Goal: Information Seeking & Learning: Learn about a topic

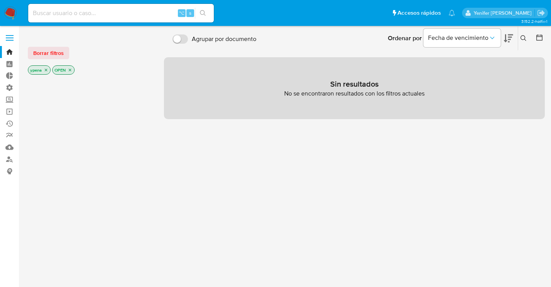
click at [140, 13] on input at bounding box center [121, 13] width 186 height 10
paste input "139439643"
type input "139439643"
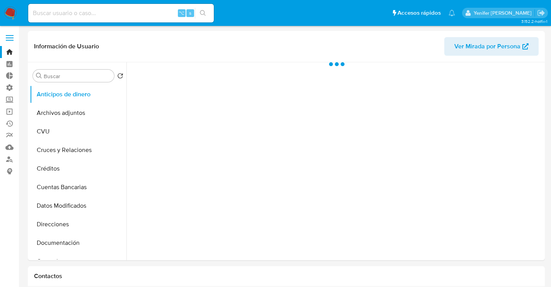
select select "10"
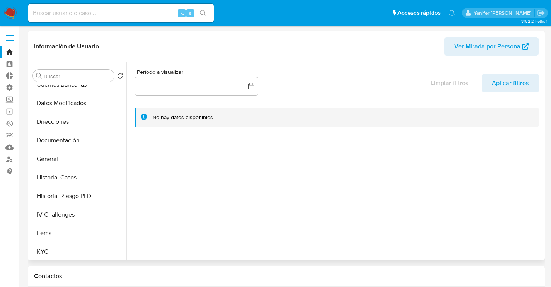
scroll to position [134, 0]
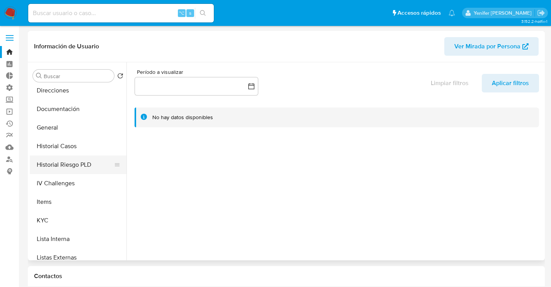
click at [66, 163] on button "Historial Riesgo PLD" at bounding box center [75, 164] width 90 height 19
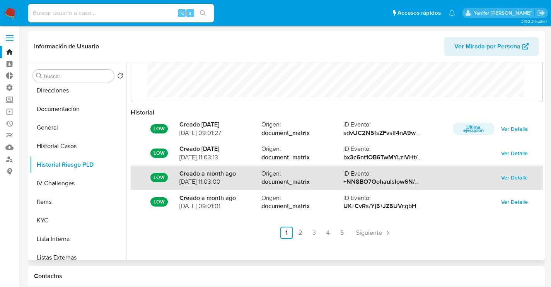
scroll to position [41, 0]
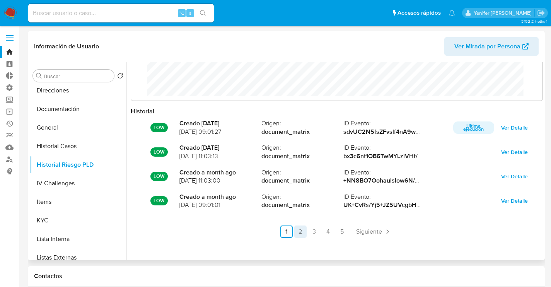
click at [298, 232] on link "2" at bounding box center [300, 231] width 12 height 12
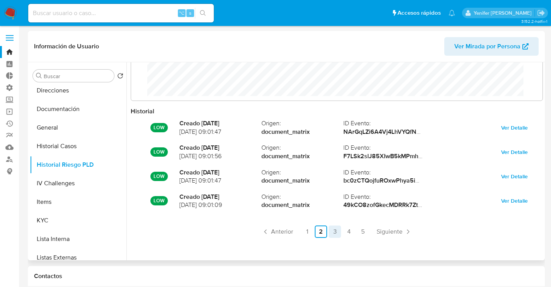
click at [333, 231] on link "3" at bounding box center [335, 231] width 12 height 12
click at [346, 233] on link "4" at bounding box center [349, 231] width 12 height 12
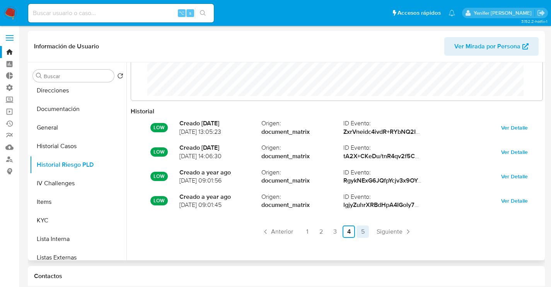
click at [362, 232] on link "5" at bounding box center [363, 231] width 12 height 12
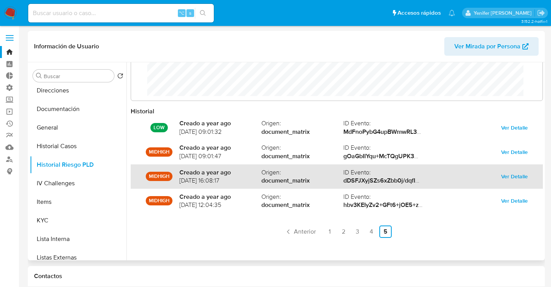
click at [507, 174] on span "Ver Detalle" at bounding box center [514, 176] width 27 height 11
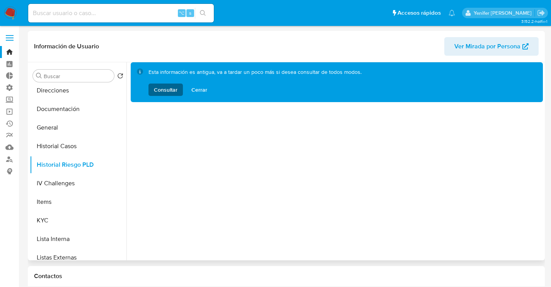
click at [166, 91] on span "Consultar" at bounding box center [166, 90] width 24 height 12
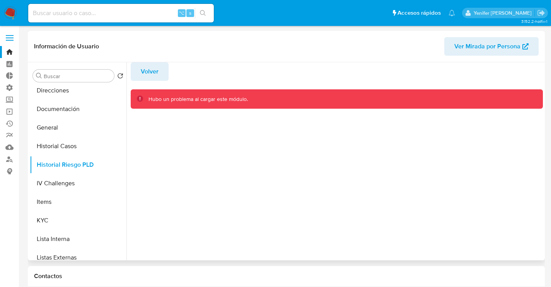
click at [156, 73] on span "Volver" at bounding box center [150, 71] width 18 height 17
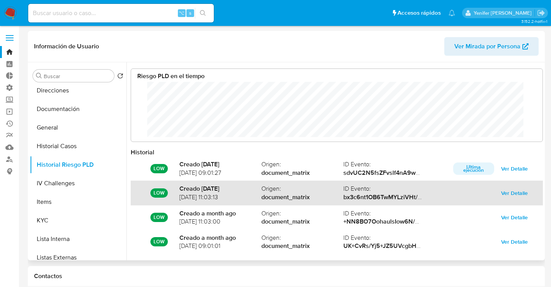
scroll to position [41, 0]
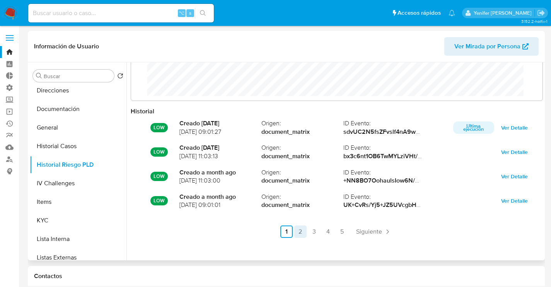
click at [303, 232] on link "2" at bounding box center [300, 231] width 12 height 12
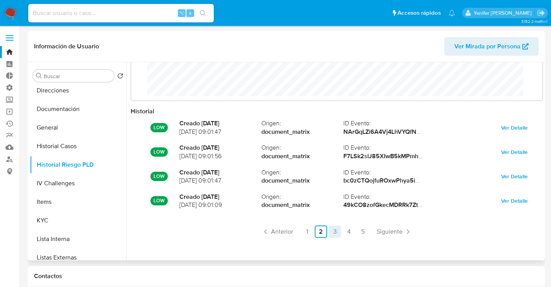
click at [333, 233] on link "3" at bounding box center [335, 231] width 12 height 12
click at [353, 235] on link "4" at bounding box center [349, 231] width 12 height 12
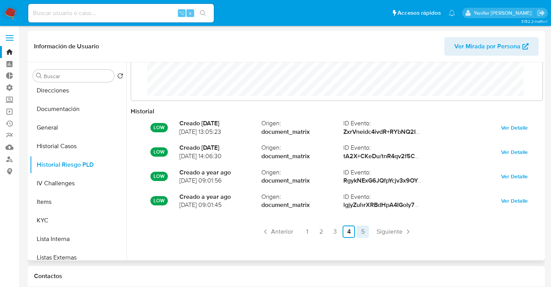
click at [366, 230] on link "5" at bounding box center [363, 231] width 12 height 12
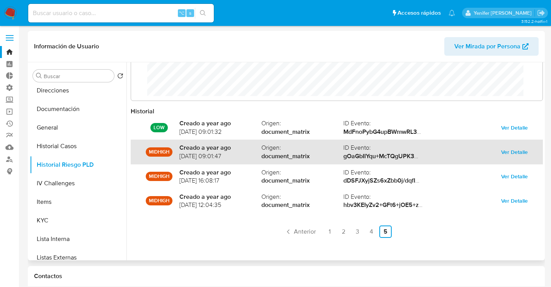
click at [501, 151] on span "Ver Detalle" at bounding box center [514, 152] width 27 height 11
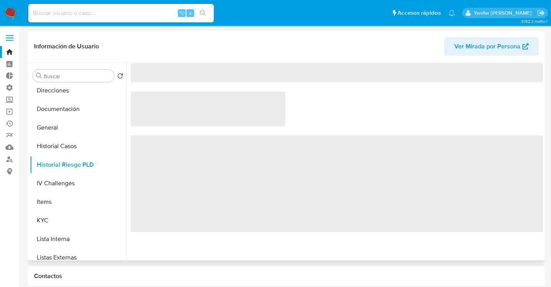
scroll to position [0, 0]
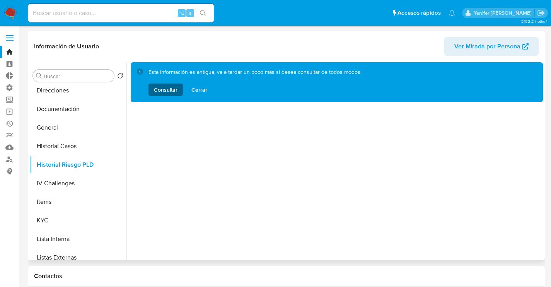
click at [169, 88] on span "Consultar" at bounding box center [166, 90] width 24 height 12
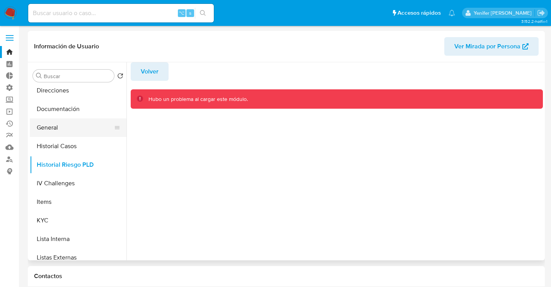
click at [67, 133] on button "General" at bounding box center [75, 127] width 90 height 19
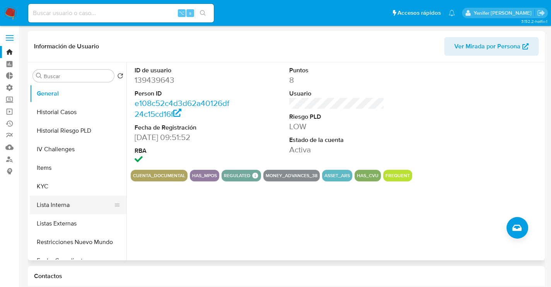
scroll to position [176, 0]
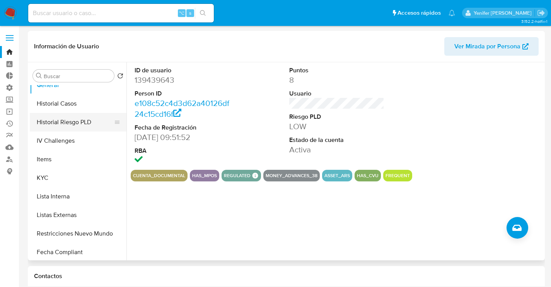
click at [80, 122] on button "Historial Riesgo PLD" at bounding box center [75, 122] width 90 height 19
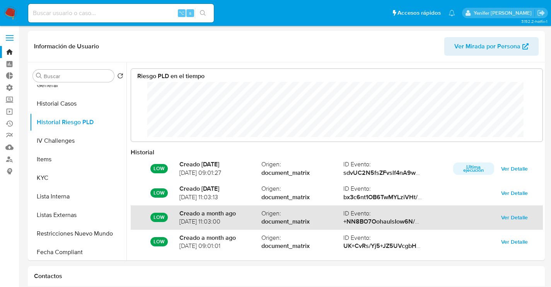
scroll to position [41, 0]
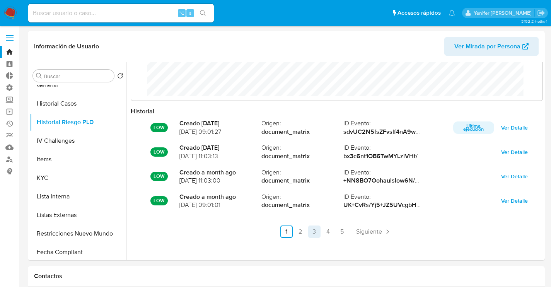
click at [316, 232] on link "3" at bounding box center [314, 231] width 12 height 12
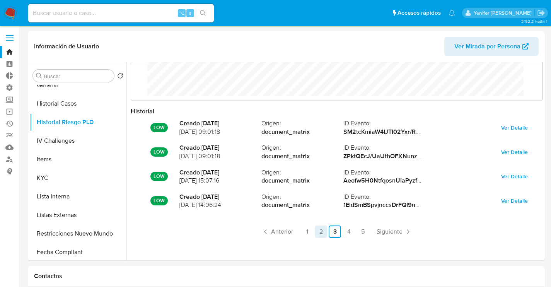
click at [319, 233] on link "2" at bounding box center [321, 231] width 12 height 12
click at [332, 230] on link "3" at bounding box center [335, 231] width 12 height 12
click at [346, 230] on link "4" at bounding box center [349, 231] width 12 height 12
click at [359, 230] on link "5" at bounding box center [363, 231] width 12 height 12
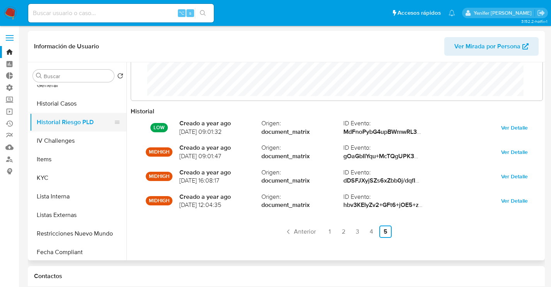
scroll to position [167, 0]
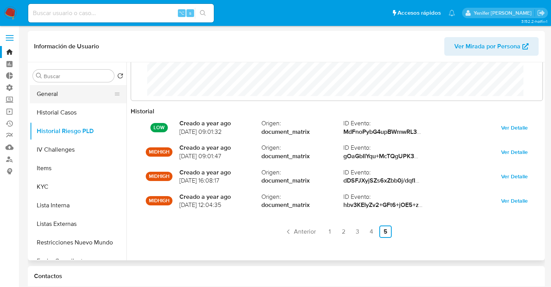
click at [72, 92] on button "General" at bounding box center [75, 94] width 90 height 19
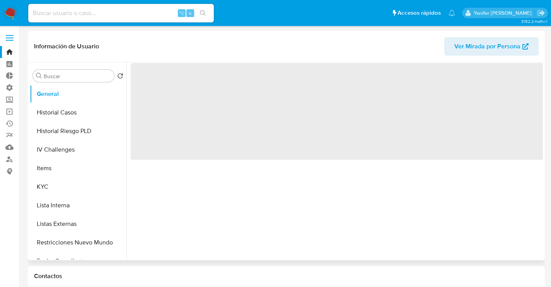
scroll to position [0, 0]
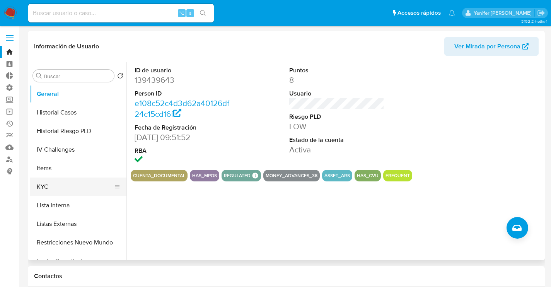
click at [73, 191] on button "KYC" at bounding box center [75, 187] width 90 height 19
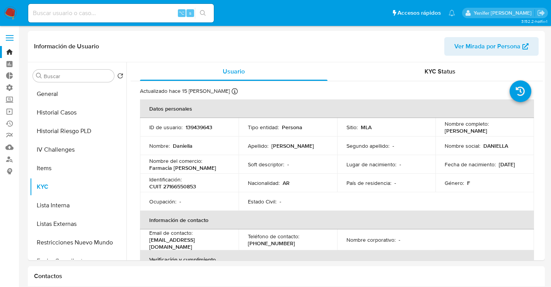
scroll to position [82, 0]
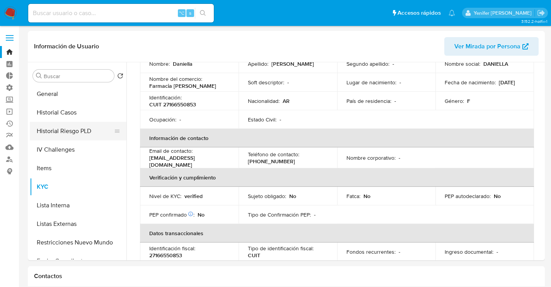
click at [71, 130] on button "Historial Riesgo PLD" at bounding box center [75, 131] width 90 height 19
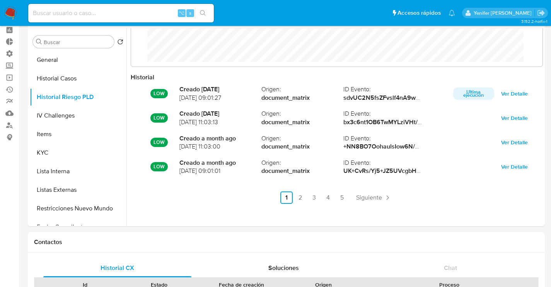
scroll to position [40, 0]
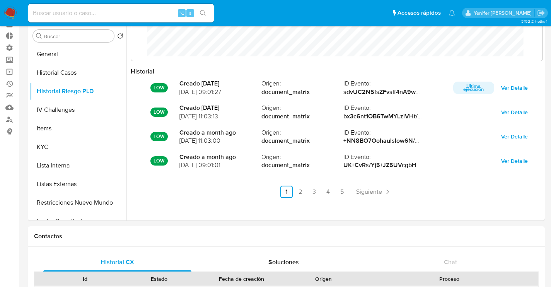
click at [334, 192] on ul "Anterior 1 2 3 4 5 Siguiente" at bounding box center [337, 192] width 412 height 12
click at [327, 193] on link "4" at bounding box center [328, 192] width 12 height 12
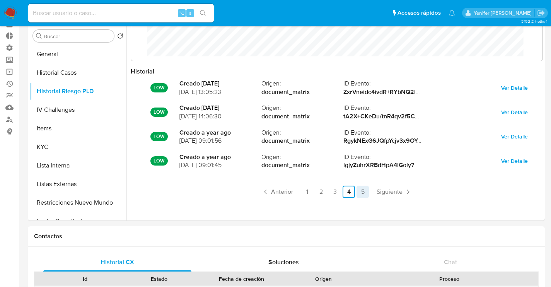
click at [361, 189] on link "5" at bounding box center [363, 192] width 12 height 12
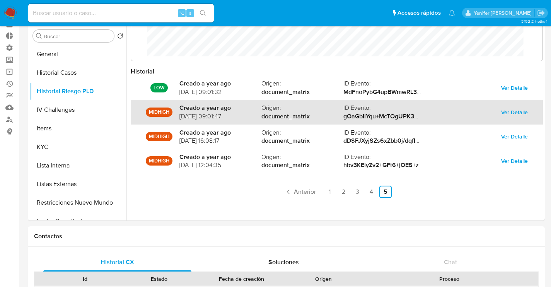
click at [512, 110] on span "Ver Detalle" at bounding box center [514, 112] width 27 height 11
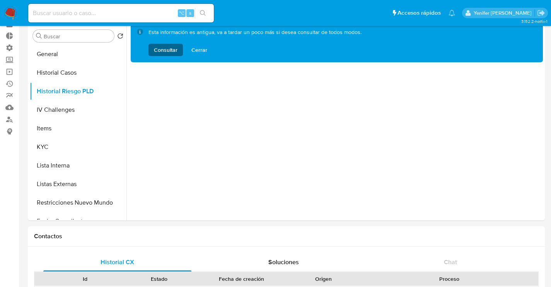
click at [172, 54] on span "Consultar" at bounding box center [166, 50] width 24 height 12
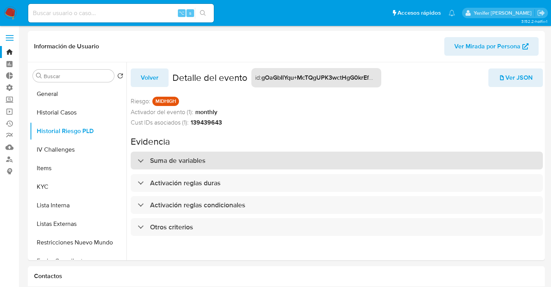
click at [204, 158] on h3 "Suma de variables" at bounding box center [177, 160] width 55 height 9
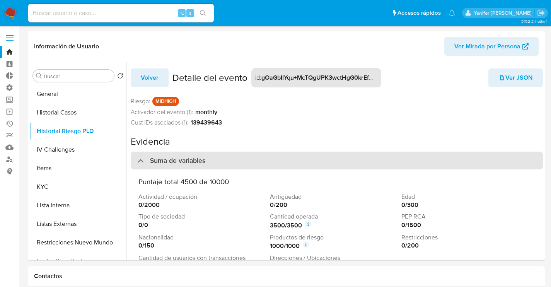
click at [204, 158] on h3 "Suma de variables" at bounding box center [177, 160] width 55 height 9
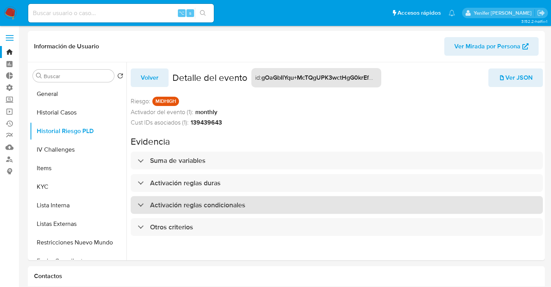
click at [189, 199] on div "Activación reglas condicionales" at bounding box center [337, 205] width 412 height 18
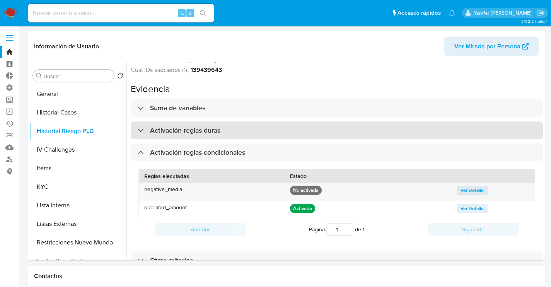
scroll to position [59, 0]
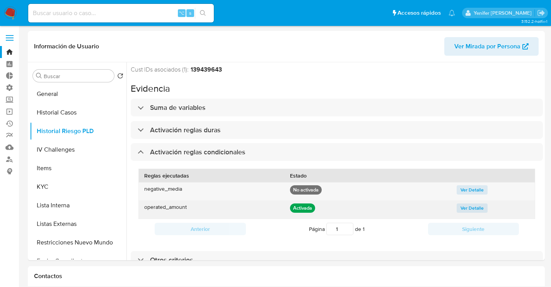
click at [457, 204] on button "Ver Detalle" at bounding box center [472, 207] width 31 height 9
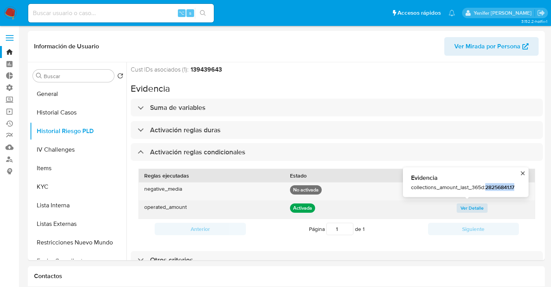
drag, startPoint x: 487, startPoint y: 182, endPoint x: 520, endPoint y: 185, distance: 33.4
click at [520, 185] on div "Evidencia collections_amount_last_365d : 28256841.17" at bounding box center [466, 181] width 126 height 29
copy strong "28256841.17"
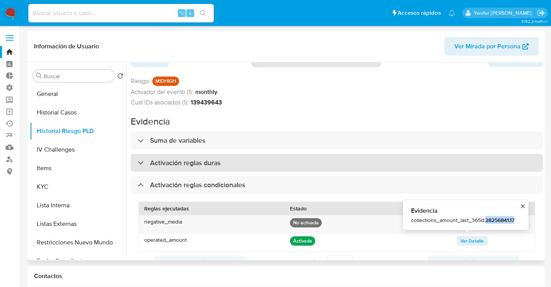
scroll to position [0, 0]
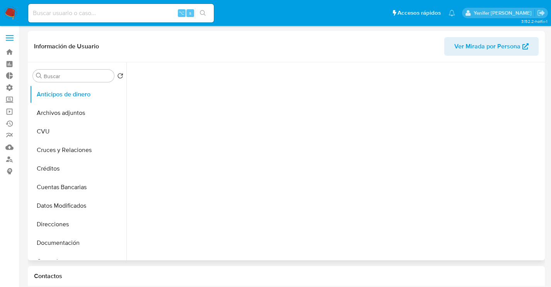
scroll to position [345, 0]
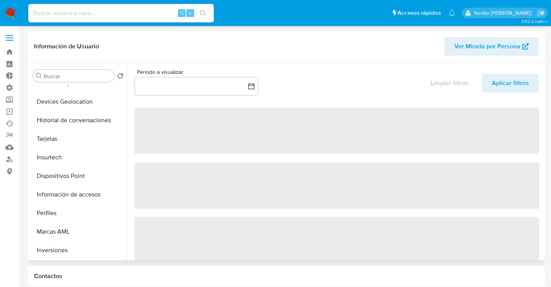
select select "10"
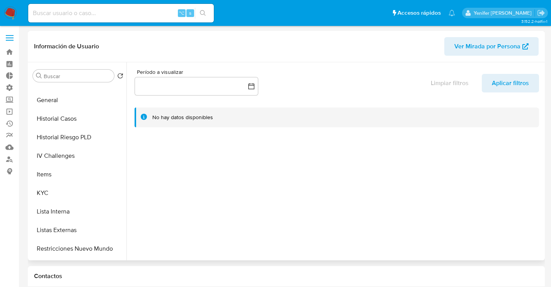
scroll to position [160, 0]
click at [92, 133] on button "Historial Riesgo PLD" at bounding box center [75, 138] width 90 height 19
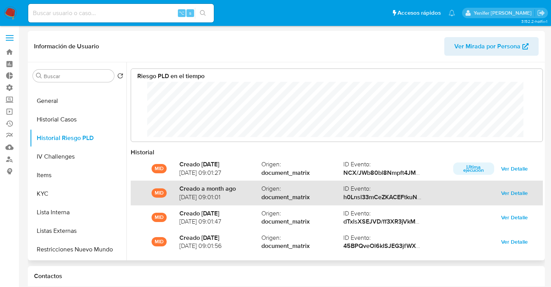
scroll to position [41, 0]
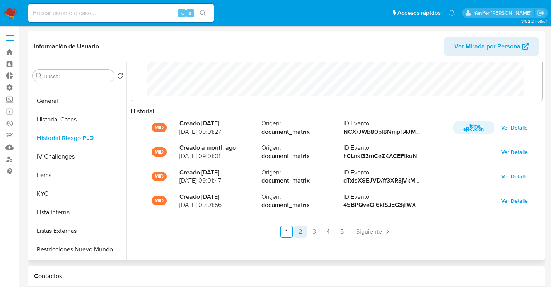
click at [297, 231] on link "2" at bounding box center [300, 231] width 12 height 12
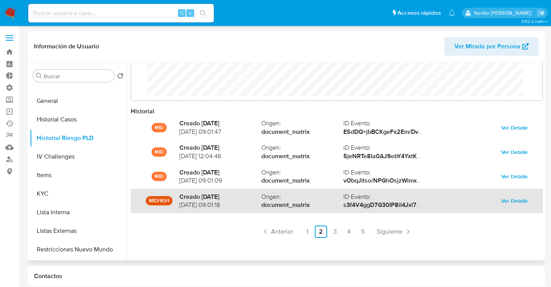
click at [512, 198] on span "Ver Detalle" at bounding box center [514, 200] width 27 height 11
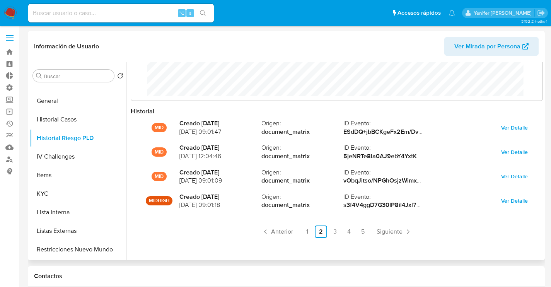
scroll to position [0, 0]
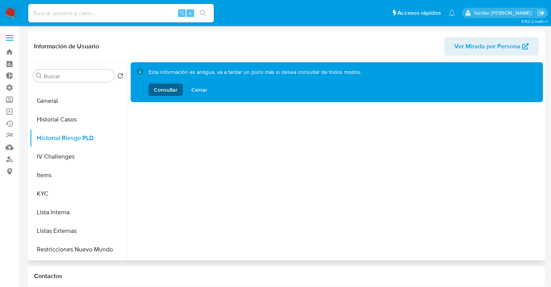
click at [169, 93] on span "Consultar" at bounding box center [166, 90] width 24 height 12
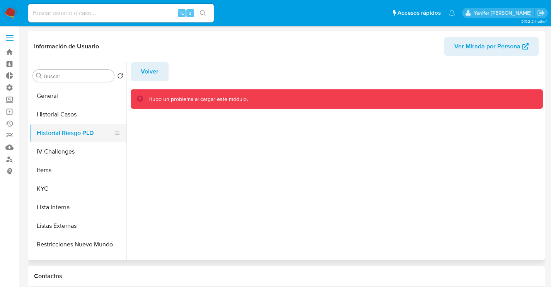
scroll to position [168, 0]
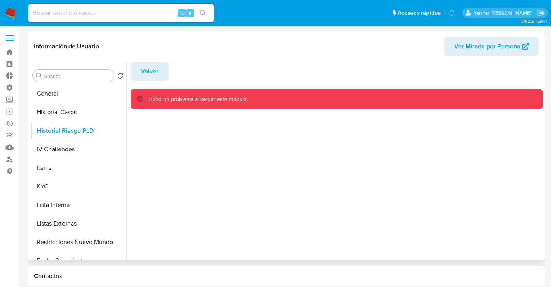
click at [152, 70] on span "Volver" at bounding box center [150, 71] width 18 height 17
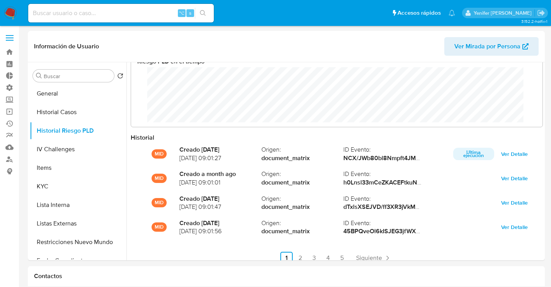
scroll to position [40, 0]
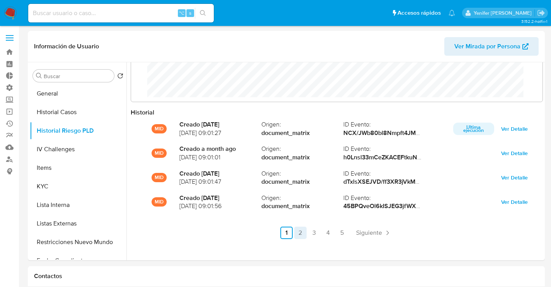
click at [300, 232] on link "2" at bounding box center [300, 233] width 12 height 12
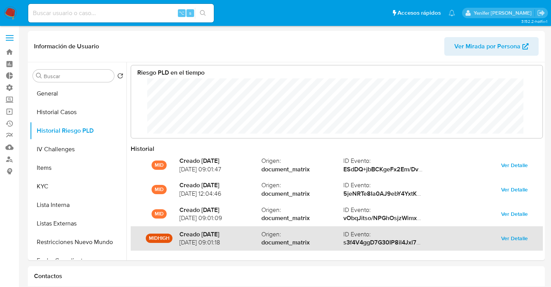
scroll to position [3, 0]
click at [295, 243] on strong "document_matrix" at bounding box center [302, 243] width 82 height 9
click at [508, 238] on span "Ver Detalle" at bounding box center [514, 238] width 27 height 11
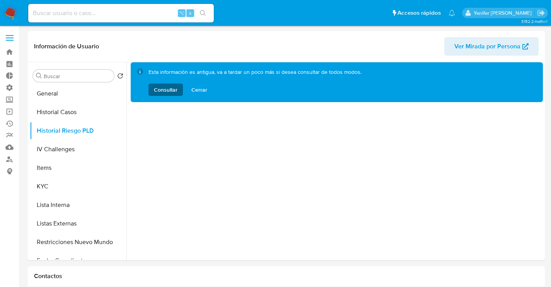
click at [171, 90] on span "Consultar" at bounding box center [166, 90] width 24 height 12
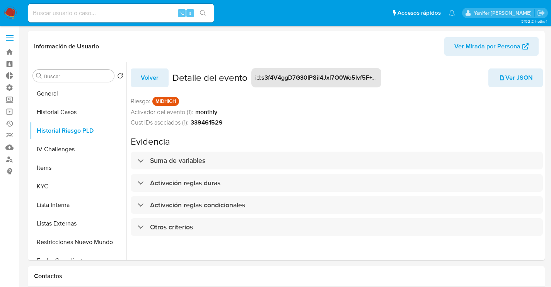
scroll to position [6, 0]
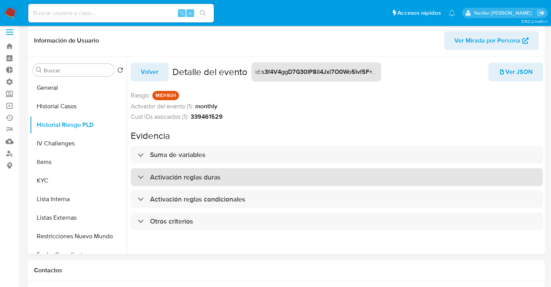
click at [183, 176] on h3 "Activación reglas duras" at bounding box center [185, 177] width 70 height 9
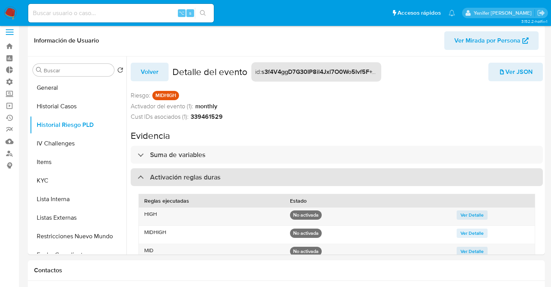
click at [183, 176] on h3 "Activación reglas duras" at bounding box center [185, 177] width 70 height 9
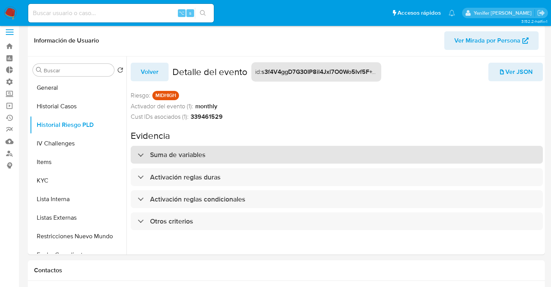
click at [189, 162] on div "Suma de variables" at bounding box center [337, 155] width 412 height 18
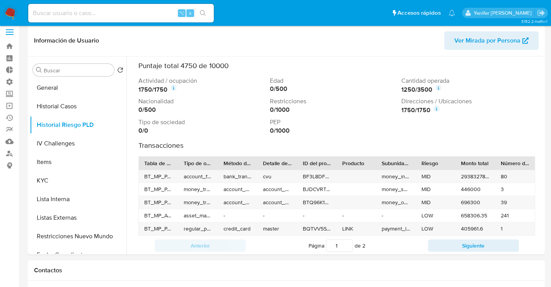
scroll to position [109, 0]
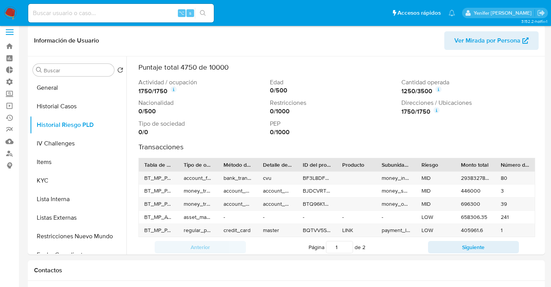
click at [434, 113] on icon at bounding box center [437, 110] width 6 height 6
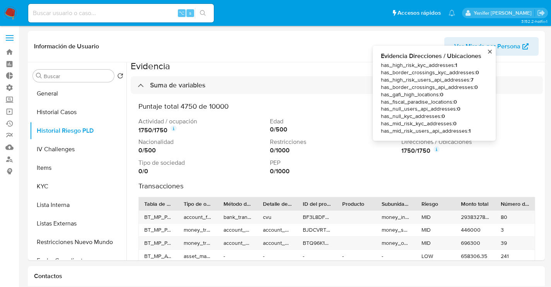
scroll to position [75, 0]
click at [362, 44] on header "Información de Usuario Ver Mirada por Persona" at bounding box center [286, 46] width 505 height 19
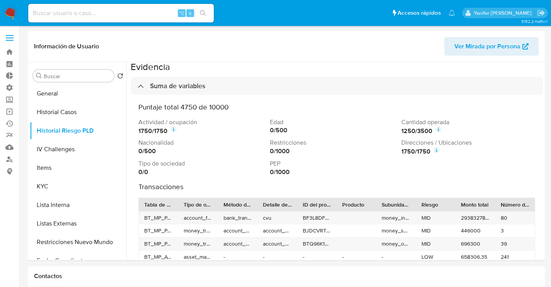
click at [434, 150] on icon at bounding box center [437, 150] width 6 height 6
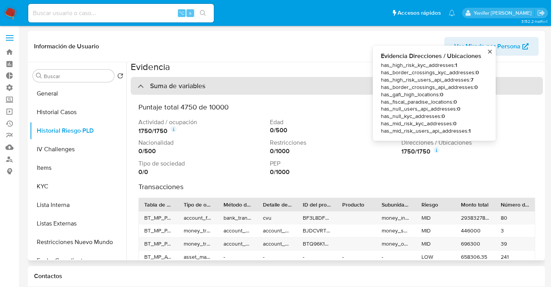
click at [142, 81] on div "Suma de variables" at bounding box center [337, 86] width 412 height 18
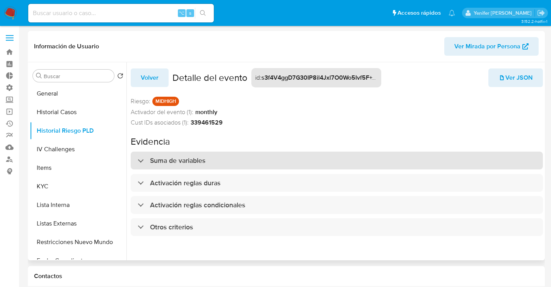
scroll to position [0, 0]
click at [210, 163] on div "Suma de variables" at bounding box center [337, 161] width 412 height 18
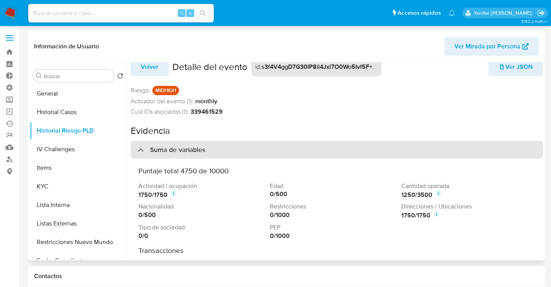
scroll to position [15, 0]
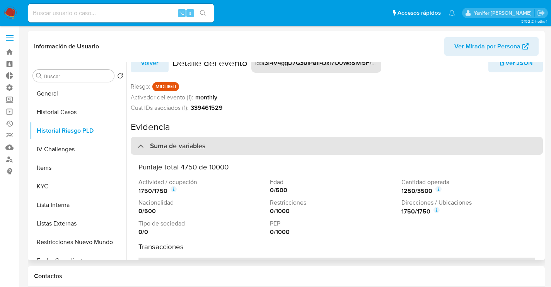
click at [210, 148] on div "Suma de variables" at bounding box center [337, 146] width 412 height 18
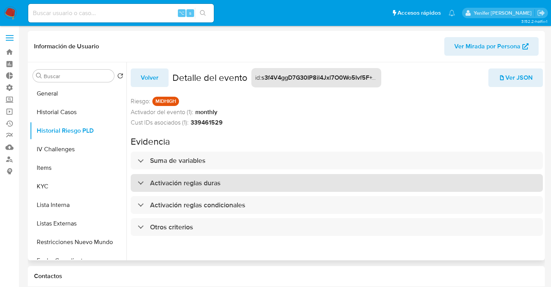
click at [193, 185] on h3 "Activación reglas duras" at bounding box center [185, 183] width 70 height 9
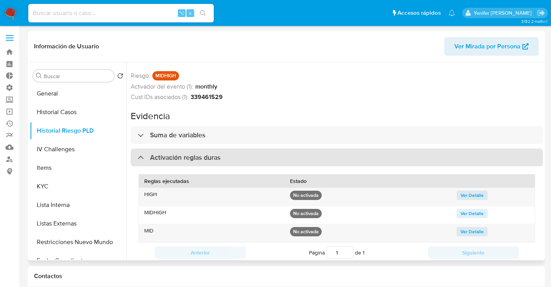
scroll to position [35, 0]
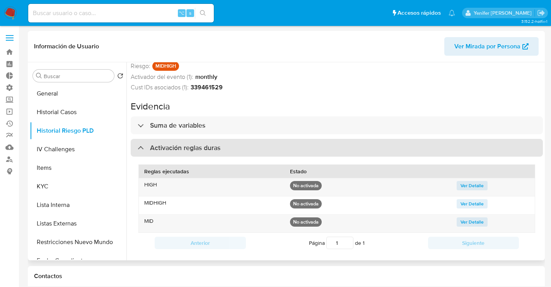
click at [207, 148] on h3 "Activación reglas duras" at bounding box center [185, 147] width 70 height 9
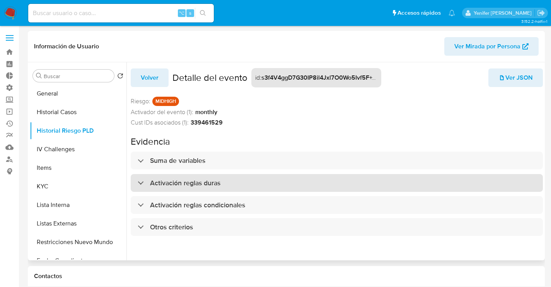
scroll to position [22, 0]
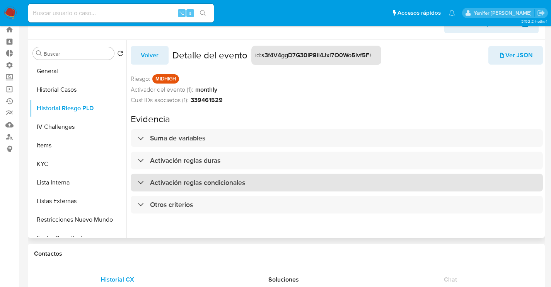
click at [196, 181] on h3 "Activación reglas condicionales" at bounding box center [197, 182] width 95 height 9
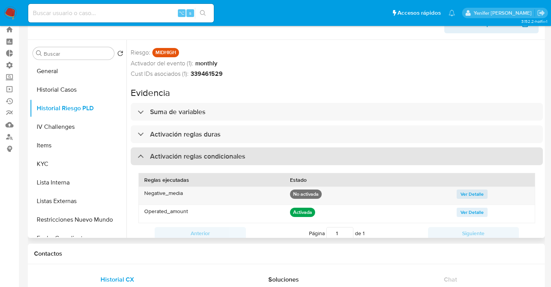
scroll to position [32, 0]
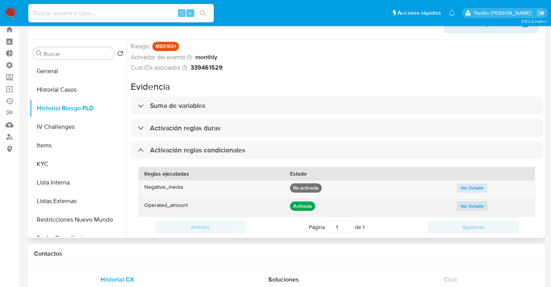
click at [466, 209] on span "Ver Detalle" at bounding box center [472, 206] width 23 height 8
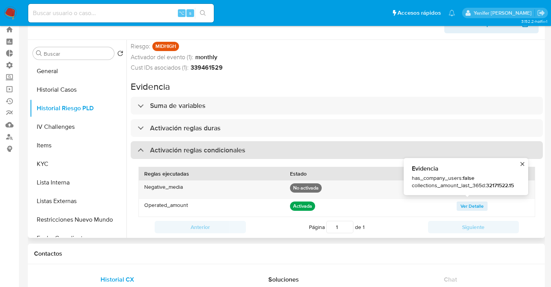
click at [228, 148] on h3 "Activación reglas condicionales" at bounding box center [197, 150] width 95 height 9
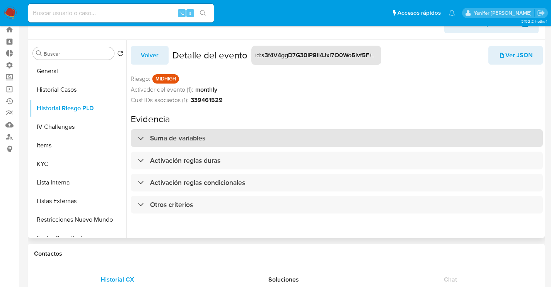
scroll to position [0, 0]
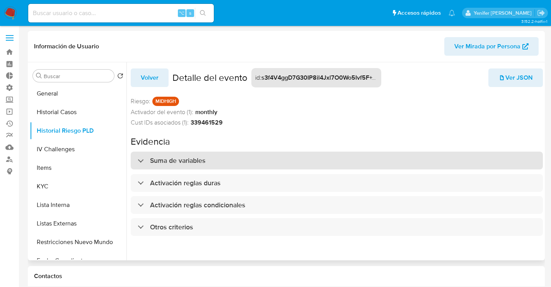
click at [187, 162] on h3 "Suma de variables" at bounding box center [177, 160] width 55 height 9
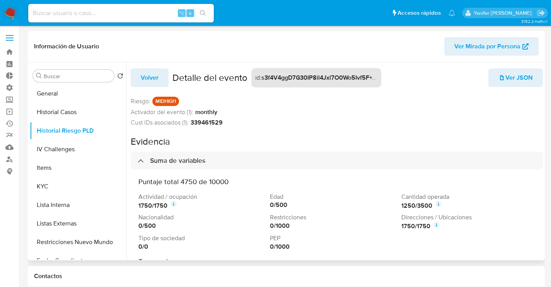
click at [434, 225] on icon at bounding box center [437, 225] width 6 height 6
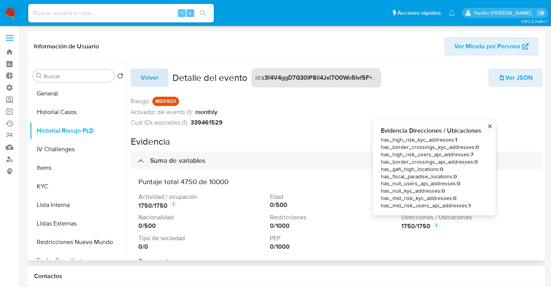
click at [147, 80] on span "Volver" at bounding box center [150, 77] width 18 height 17
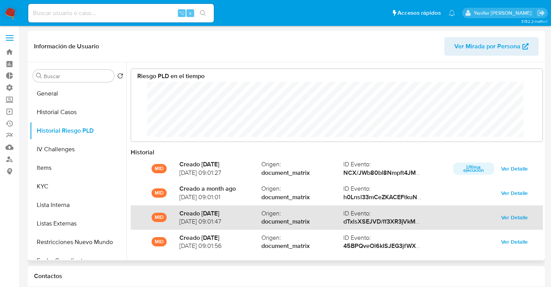
scroll to position [41, 0]
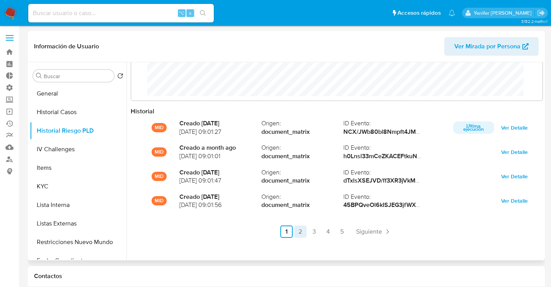
click at [298, 232] on link "2" at bounding box center [300, 231] width 12 height 12
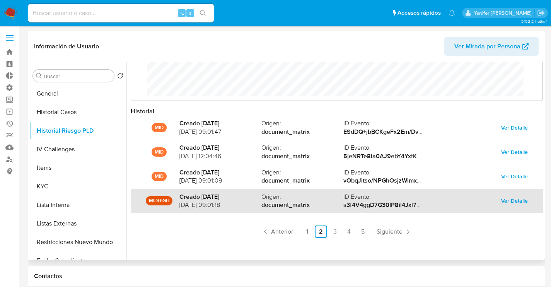
click at [505, 201] on span "Ver Detalle" at bounding box center [514, 200] width 27 height 11
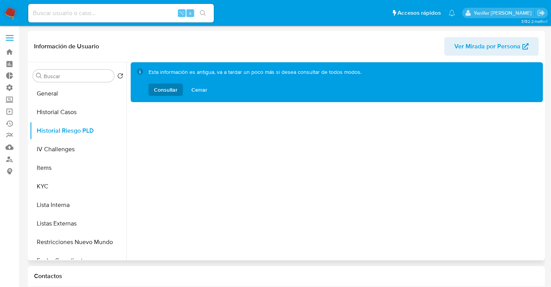
click at [172, 83] on div "Esta información es antigua, va a tardar un poco más si desea consultar de todo…" at bounding box center [254, 81] width 213 height 27
click at [171, 88] on span "Consultar" at bounding box center [166, 90] width 24 height 12
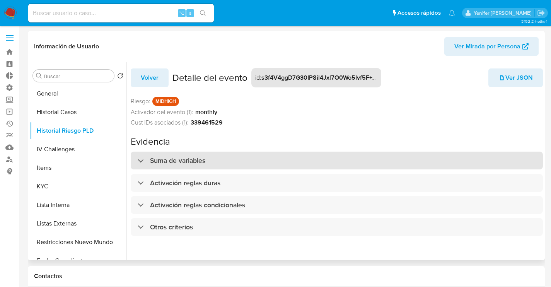
click at [213, 162] on div "Suma de variables" at bounding box center [337, 161] width 412 height 18
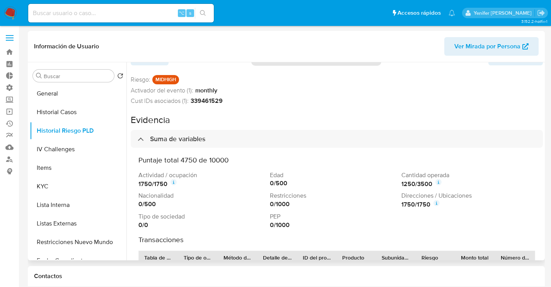
scroll to position [22, 0]
click at [436, 204] on icon at bounding box center [437, 203] width 2 height 2
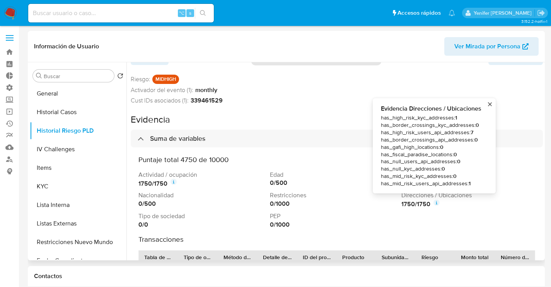
click at [412, 118] on span "has_high_risk_kyc_addresses : 1" at bounding box center [431, 117] width 101 height 7
copy span "has_high_risk_kyc_addresses"
click at [411, 183] on span "has_mid_risk_users_api_addresses : 1" at bounding box center [431, 183] width 101 height 7
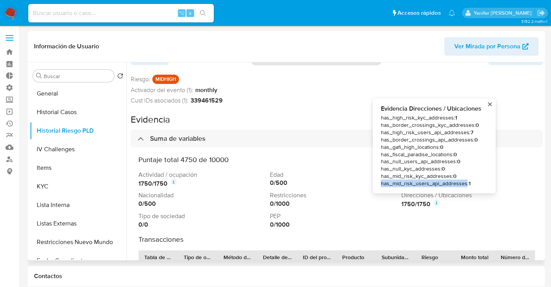
copy span "has_mid_risk_users_api_addresses"
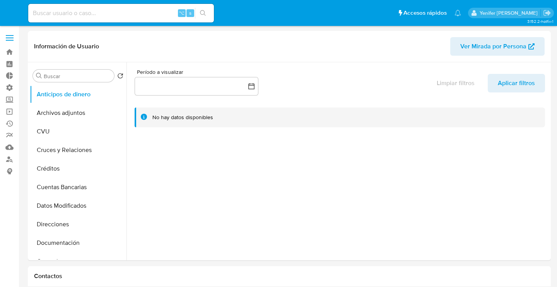
select select "10"
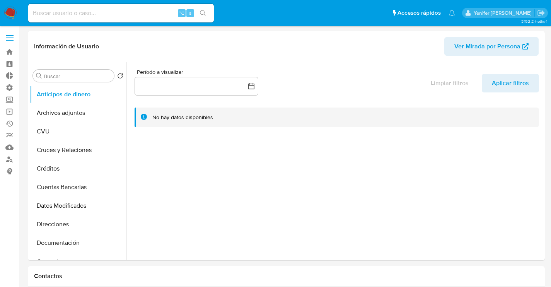
click at [124, 13] on input at bounding box center [121, 13] width 186 height 10
paste input "255668551"
type input "255668551"
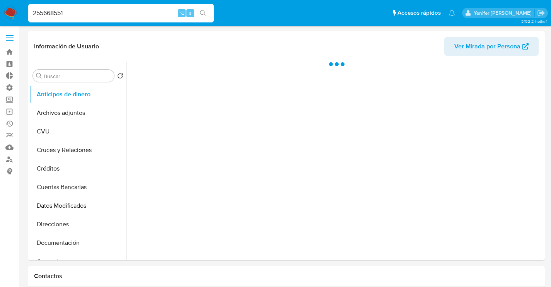
select select "10"
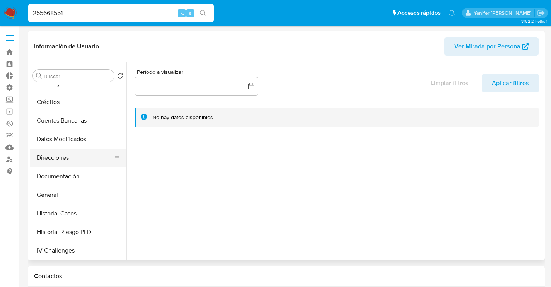
scroll to position [70, 0]
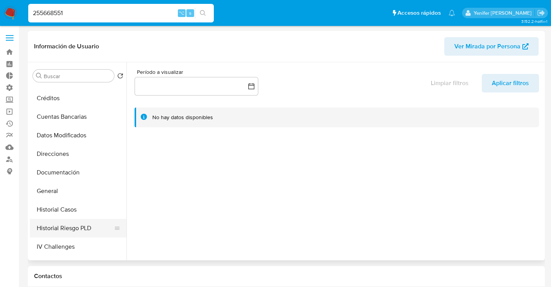
click at [61, 233] on button "Historial Riesgo PLD" at bounding box center [75, 228] width 90 height 19
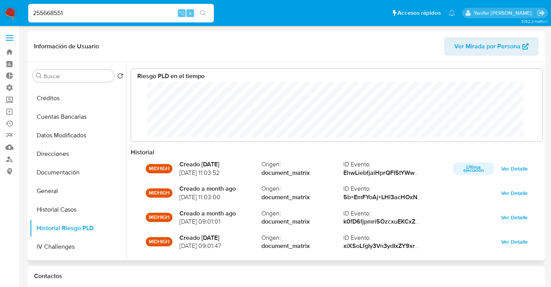
scroll to position [58, 396]
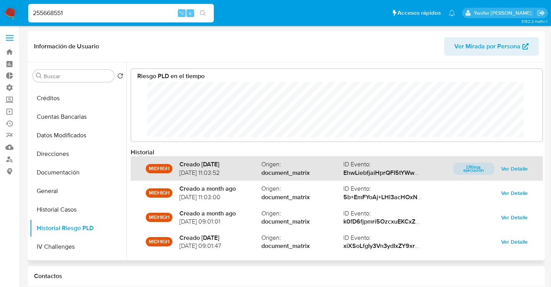
click at [517, 169] on span "Ver Detalle" at bounding box center [514, 168] width 27 height 11
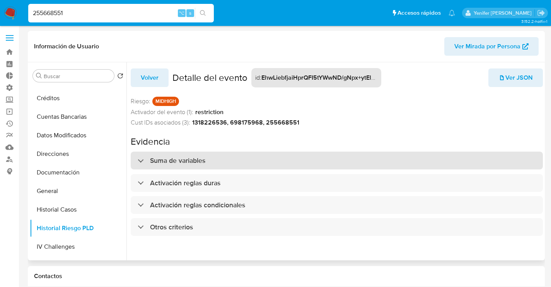
click at [185, 161] on h3 "Suma de variables" at bounding box center [177, 160] width 55 height 9
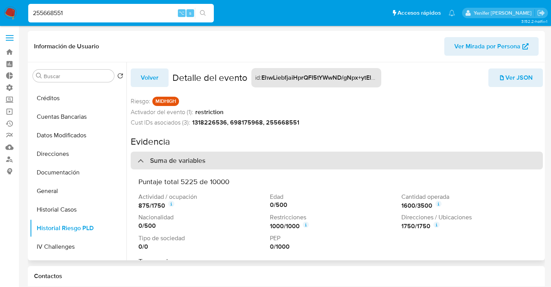
click at [185, 161] on h3 "Suma de variables" at bounding box center [177, 160] width 55 height 9
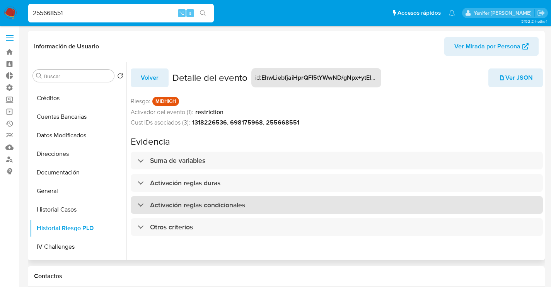
click at [179, 202] on h3 "Activación reglas condicionales" at bounding box center [197, 205] width 95 height 9
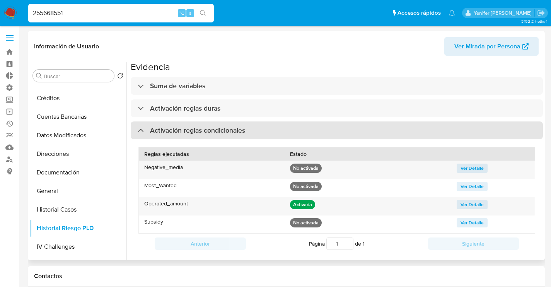
scroll to position [77, 0]
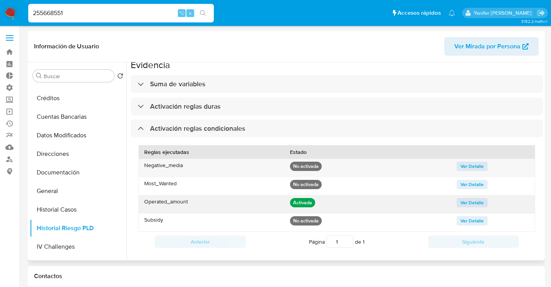
click at [475, 203] on span "Ver Detalle" at bounding box center [472, 203] width 23 height 8
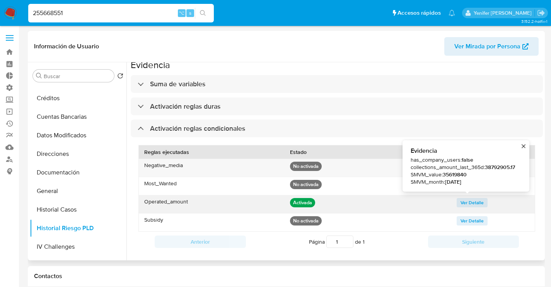
click at [526, 146] on button "close" at bounding box center [523, 145] width 5 height 5
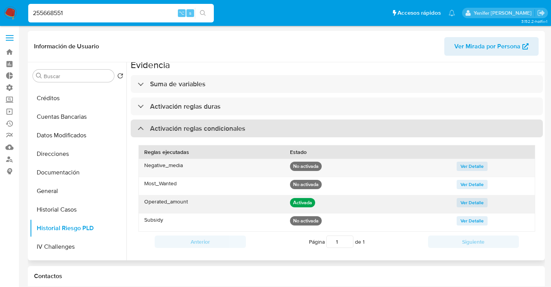
click at [215, 128] on h3 "Activación reglas condicionales" at bounding box center [197, 128] width 95 height 9
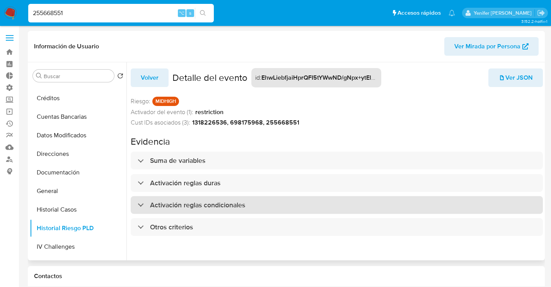
scroll to position [0, 0]
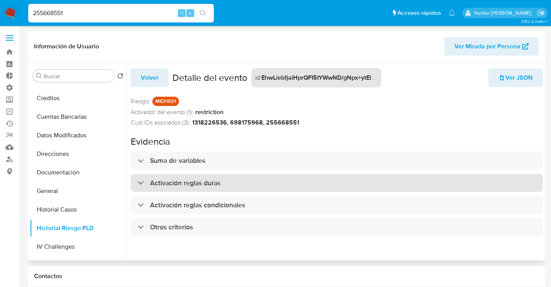
click at [194, 184] on h3 "Activación reglas duras" at bounding box center [185, 183] width 70 height 9
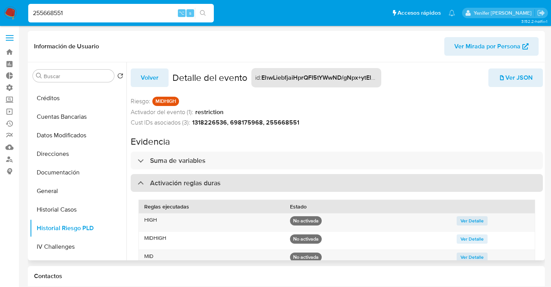
click at [201, 181] on h3 "Activación reglas duras" at bounding box center [185, 183] width 70 height 9
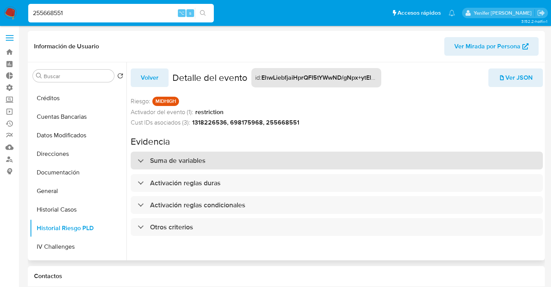
click at [202, 164] on h3 "Suma de variables" at bounding box center [177, 160] width 55 height 9
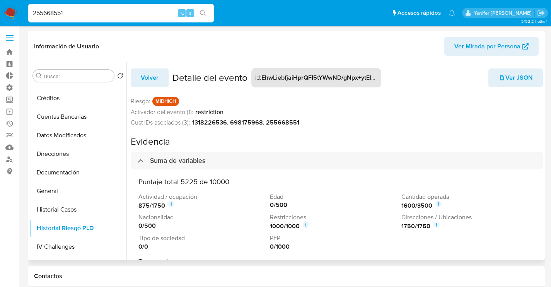
click at [157, 74] on span "Volver" at bounding box center [150, 77] width 18 height 17
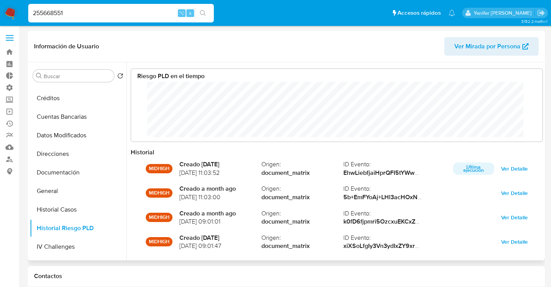
scroll to position [58, 396]
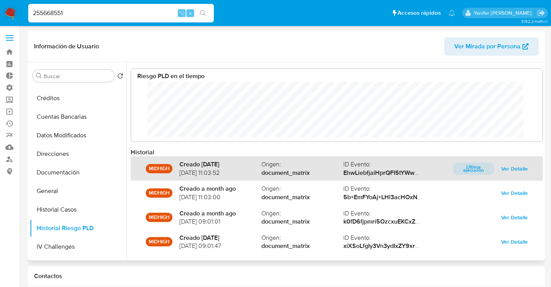
click at [515, 167] on span "Ver Detalle" at bounding box center [514, 168] width 27 height 11
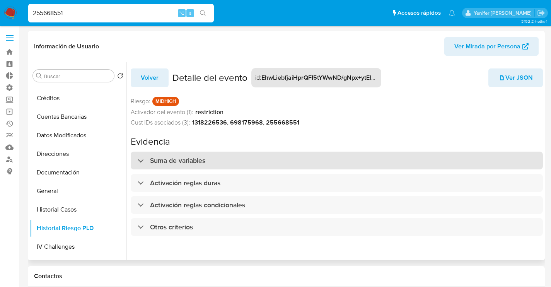
click at [184, 166] on div "Suma de variables" at bounding box center [337, 161] width 412 height 18
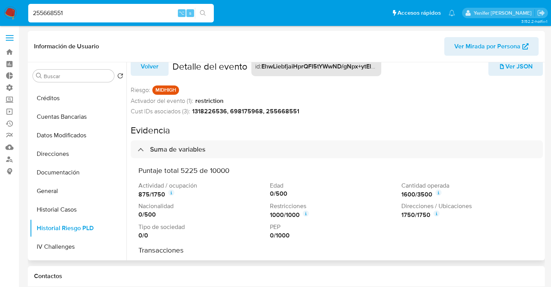
scroll to position [20, 0]
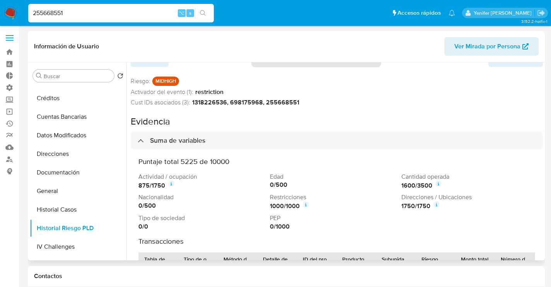
click at [174, 186] on icon at bounding box center [171, 184] width 6 height 6
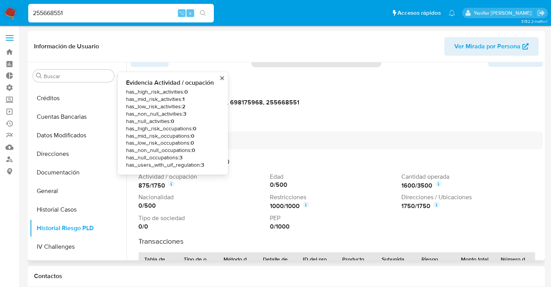
click at [284, 38] on header "Información de Usuario Ver Mirada por Persona" at bounding box center [286, 46] width 505 height 19
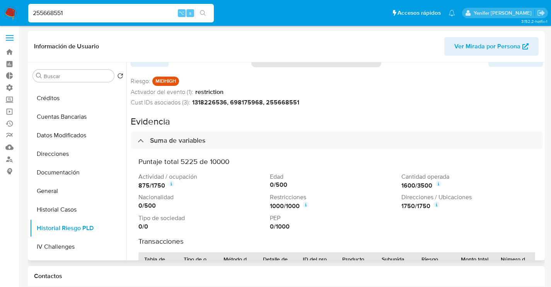
scroll to position [0, 0]
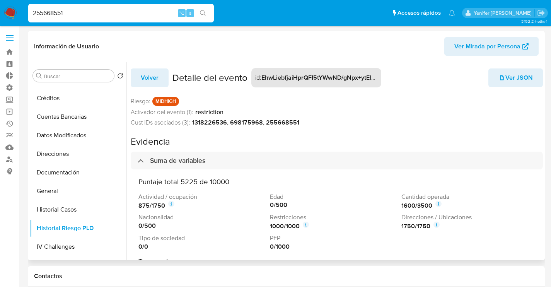
click at [146, 73] on span "Volver" at bounding box center [150, 77] width 18 height 17
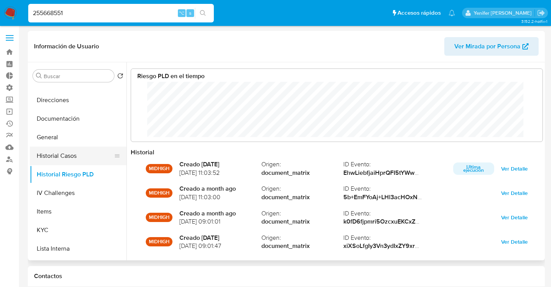
scroll to position [132, 0]
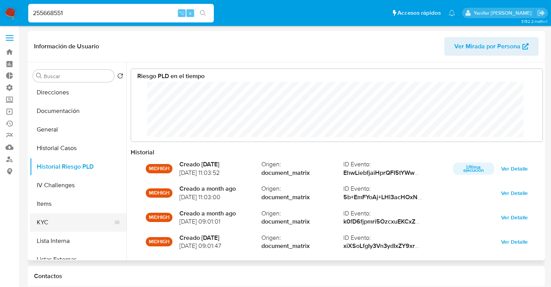
click at [48, 221] on button "KYC" at bounding box center [75, 222] width 90 height 19
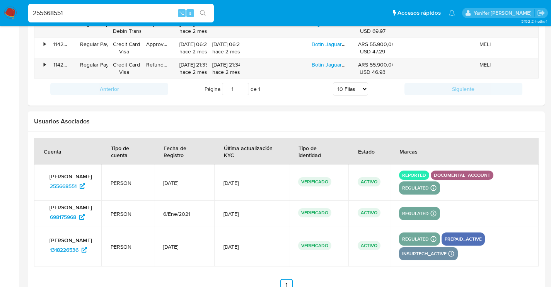
scroll to position [838, 0]
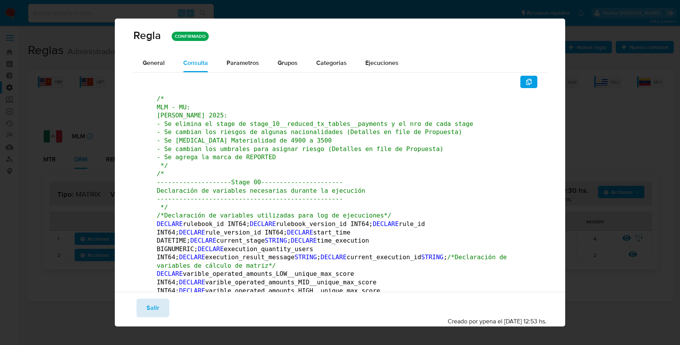
click at [164, 312] on button "Salir" at bounding box center [153, 308] width 33 height 19
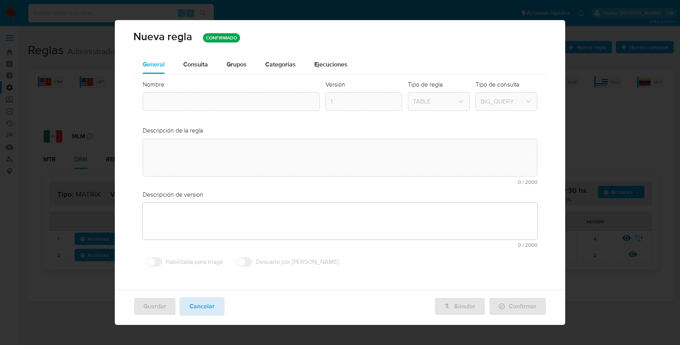
type textarea "Ppld-3541 - agregado de lógica para utilización de nueva marca de usuario repor…"
type input "Mlm_drm_matrix"
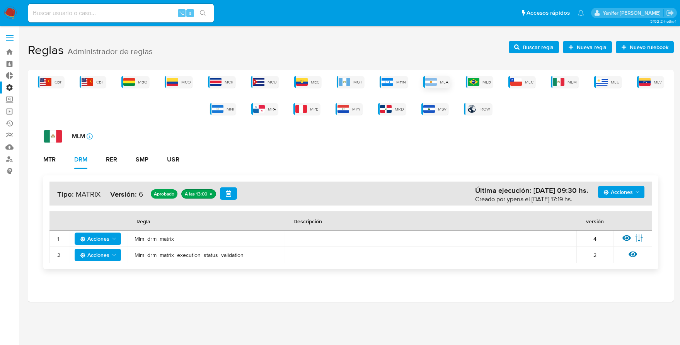
click at [442, 83] on span "MLA" at bounding box center [444, 82] width 9 height 6
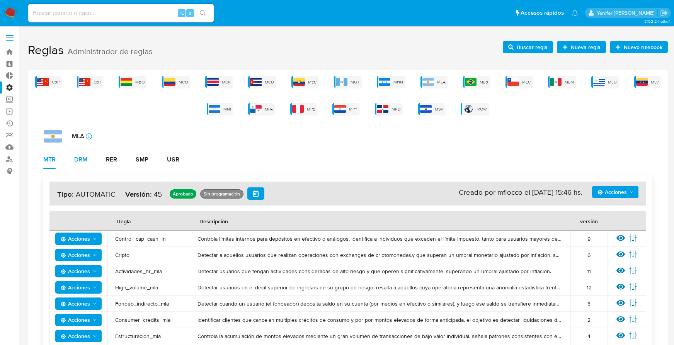
click at [83, 160] on div "DRM" at bounding box center [80, 160] width 13 height 6
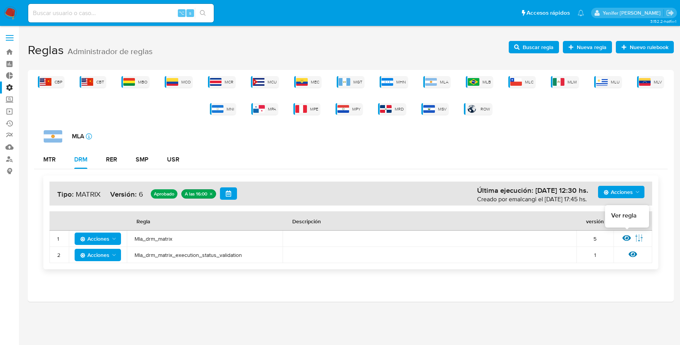
click at [632, 241] on div "Ver regla Editar parámetros" at bounding box center [632, 239] width 23 height 10
click at [628, 239] on icon at bounding box center [627, 238] width 9 height 9
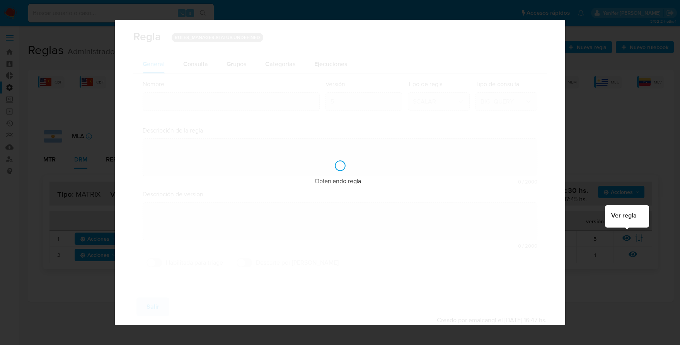
type input "Mla_drm_matrix"
type textarea "Cambio ppld-5771 - se agrega [PERSON_NAME] condicional para los que [PERSON_NAM…"
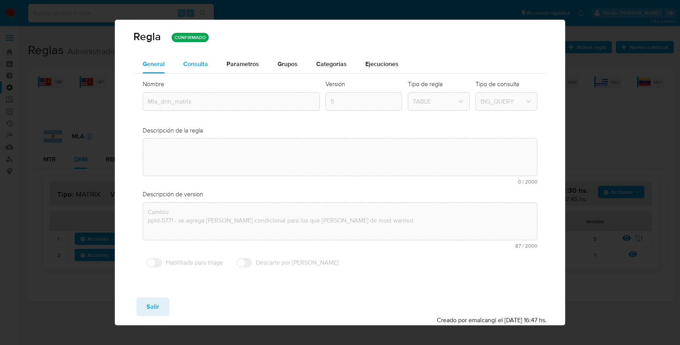
click at [205, 64] on span "Consulta" at bounding box center [195, 64] width 25 height 9
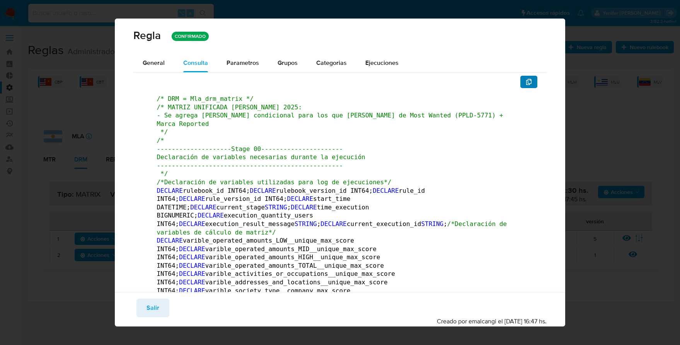
click at [526, 82] on icon "button" at bounding box center [529, 82] width 6 height 6
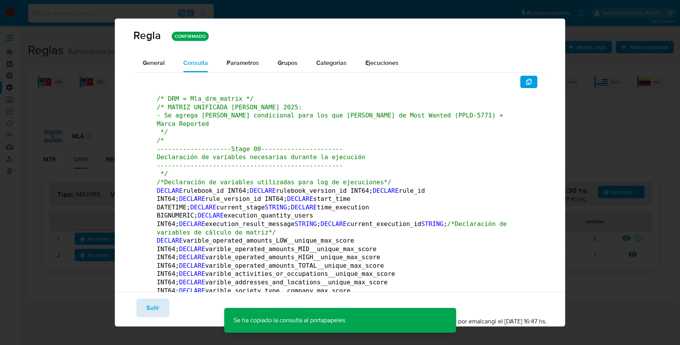
click at [161, 304] on button "Salir" at bounding box center [153, 308] width 33 height 19
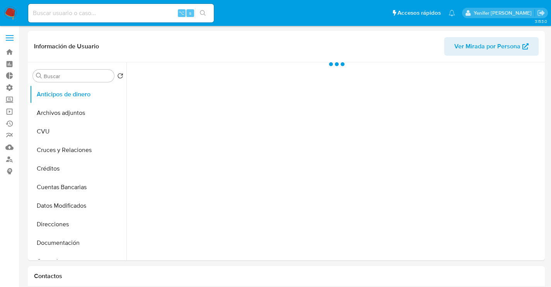
select select "10"
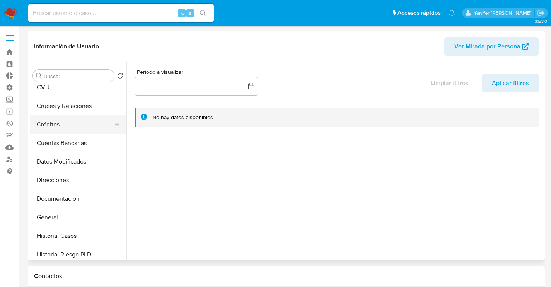
scroll to position [48, 0]
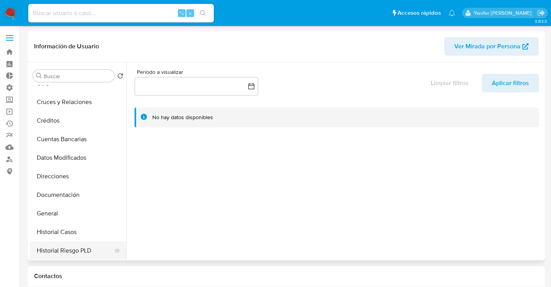
click at [60, 247] on button "Historial Riesgo PLD" at bounding box center [75, 250] width 90 height 19
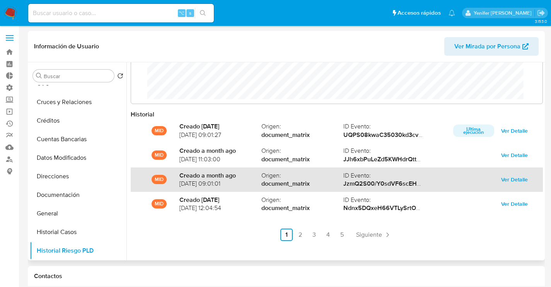
scroll to position [41, 0]
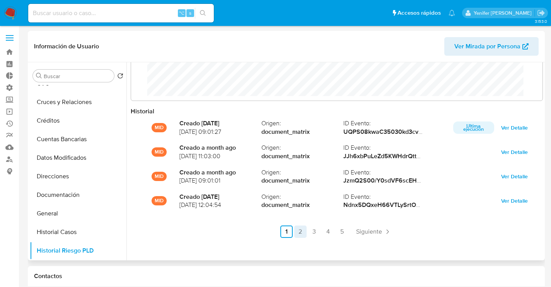
click at [298, 231] on link "2" at bounding box center [300, 231] width 12 height 12
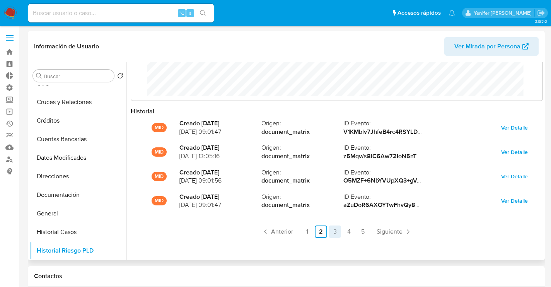
click at [332, 231] on link "3" at bounding box center [335, 231] width 12 height 12
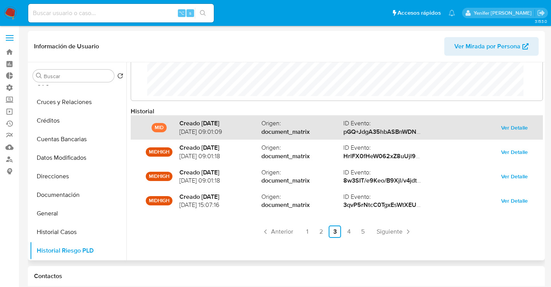
scroll to position [0, 0]
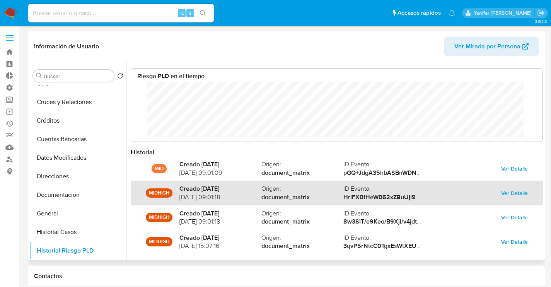
click at [507, 190] on span "Ver Detalle" at bounding box center [514, 193] width 27 height 11
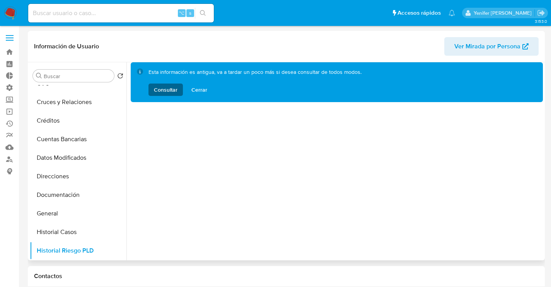
click at [171, 91] on span "Consultar" at bounding box center [166, 90] width 24 height 12
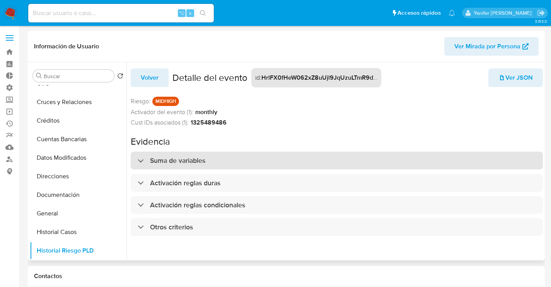
click at [200, 159] on h3 "Suma de variables" at bounding box center [177, 160] width 55 height 9
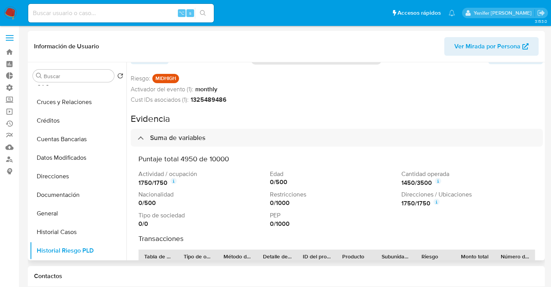
scroll to position [28, 0]
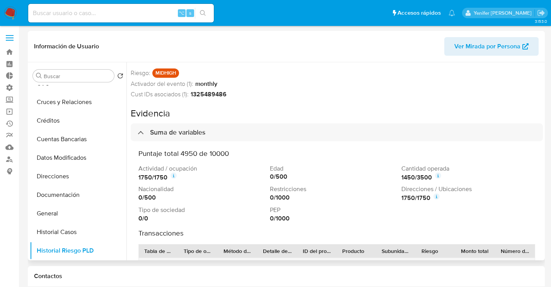
click at [434, 197] on icon at bounding box center [437, 196] width 6 height 6
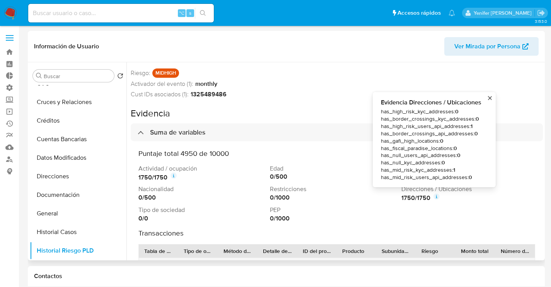
click at [437, 127] on span "has_high_risk_users_api_addresses : 1" at bounding box center [431, 126] width 101 height 7
copy span "has_high_risk_users_api_addresses"
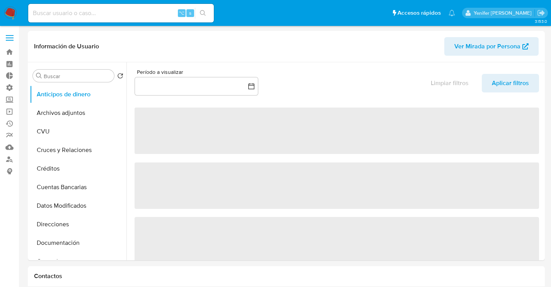
select select "10"
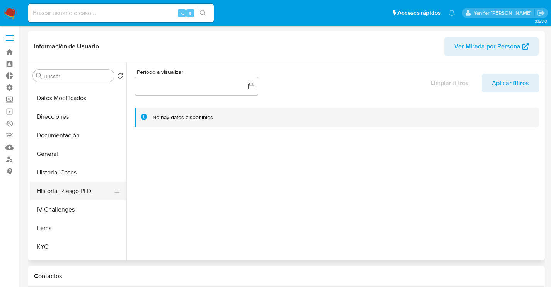
scroll to position [112, 0]
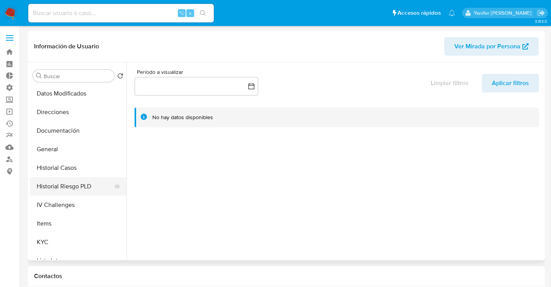
click at [70, 184] on button "Historial Riesgo PLD" at bounding box center [75, 186] width 90 height 19
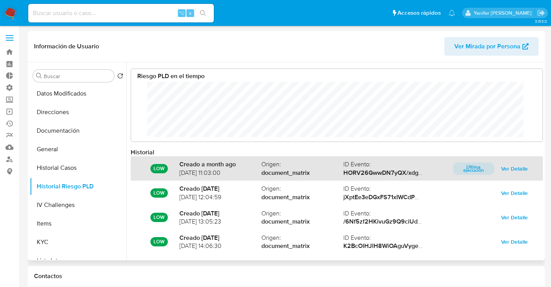
scroll to position [41, 0]
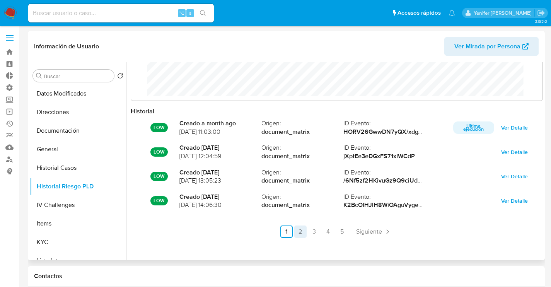
click at [300, 228] on link "2" at bounding box center [300, 231] width 12 height 12
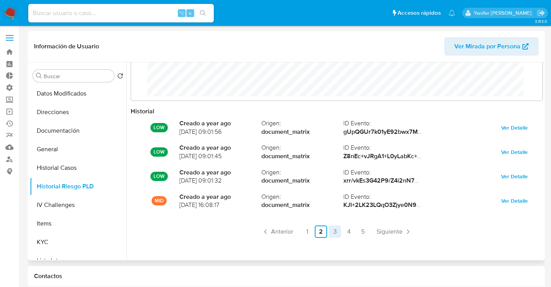
click at [329, 230] on link "3" at bounding box center [335, 231] width 12 height 12
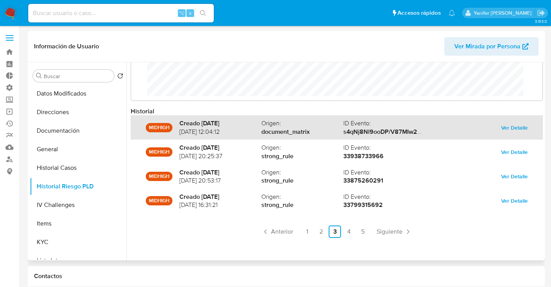
click at [514, 130] on span "Ver Detalle" at bounding box center [514, 127] width 27 height 11
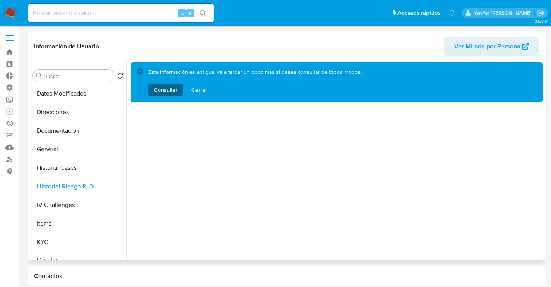
click at [160, 89] on span "Consultar" at bounding box center [166, 90] width 24 height 12
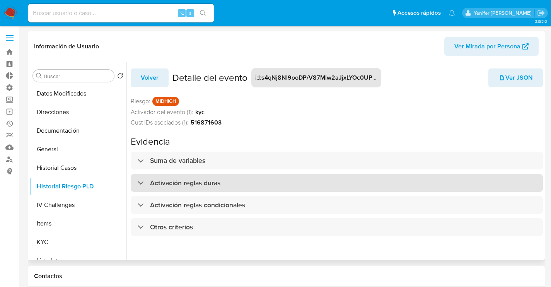
click at [189, 179] on h3 "Activación reglas duras" at bounding box center [185, 183] width 70 height 9
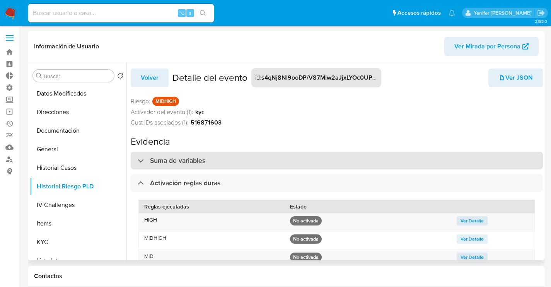
click at [194, 160] on h3 "Suma de variables" at bounding box center [177, 160] width 55 height 9
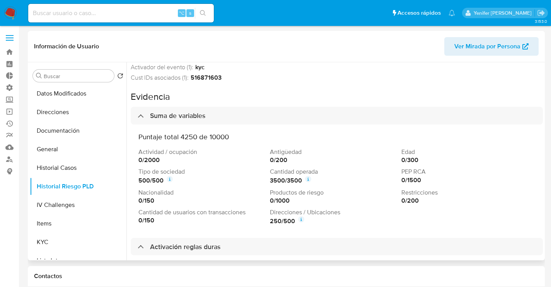
scroll to position [46, 0]
click at [300, 218] on icon at bounding box center [301, 218] width 6 height 6
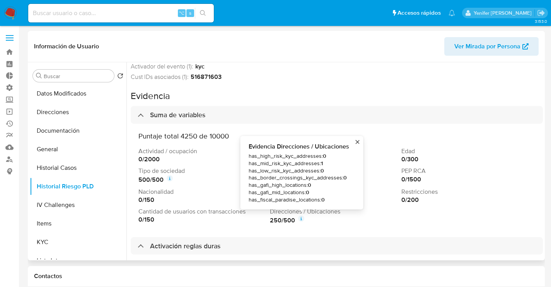
click at [216, 190] on p "Nacionalidad" at bounding box center [202, 192] width 128 height 9
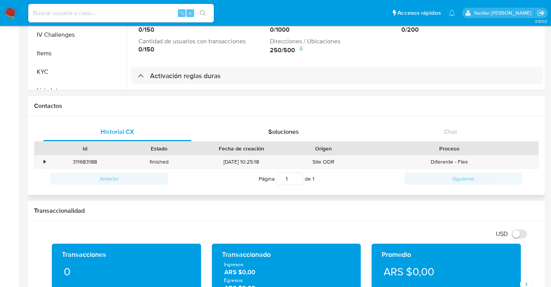
scroll to position [0, 0]
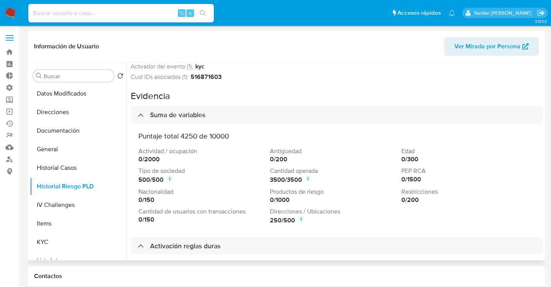
click at [171, 178] on icon at bounding box center [170, 179] width 2 height 2
click at [301, 219] on icon at bounding box center [301, 218] width 6 height 6
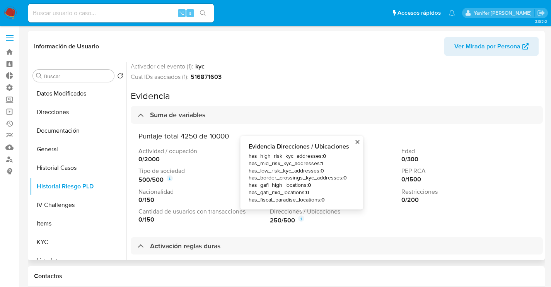
click at [306, 164] on span "has_mid_risk_kyc_addresses : 1" at bounding box center [299, 162] width 101 height 7
click at [247, 77] on div "516871603" at bounding box center [249, 77] width 116 height 9
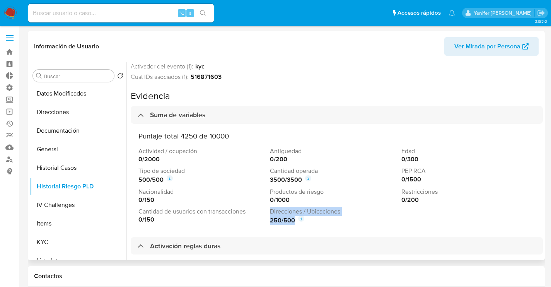
drag, startPoint x: 267, startPoint y: 212, endPoint x: 296, endPoint y: 220, distance: 30.1
click at [296, 220] on div "Actividad / ocupación 0 / 2000 Antigüedad 0 / 200 Edad 0 / 300 Tipo de sociedad…" at bounding box center [336, 186] width 397 height 78
copy div "Direcciones / Ubicaciones 250 / 500"
click at [295, 61] on div "Información de Usuario Ver Mirada por Persona" at bounding box center [286, 46] width 517 height 31
click at [283, 87] on div "Volver Detalle del evento id : s4qNj8Nl9ooDP/V87MIw2aJjxLYOc0UPcwe8J3QSb5zi2zYT…" at bounding box center [337, 170] width 412 height 217
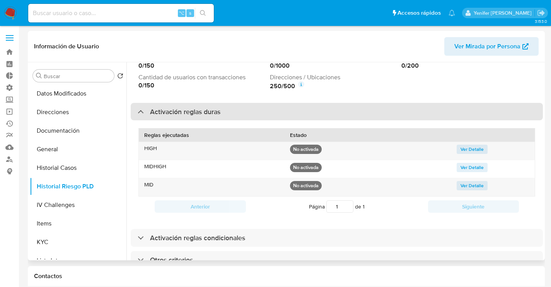
click at [239, 105] on div "Activación reglas duras" at bounding box center [337, 112] width 412 height 18
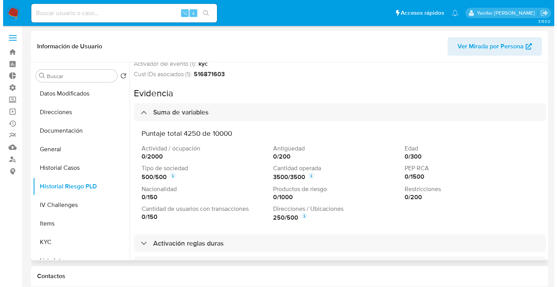
scroll to position [48, 0]
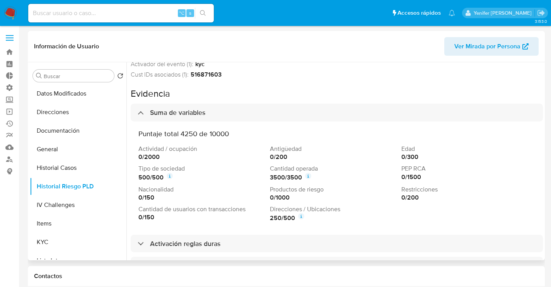
click at [170, 176] on icon at bounding box center [170, 176] width 6 height 6
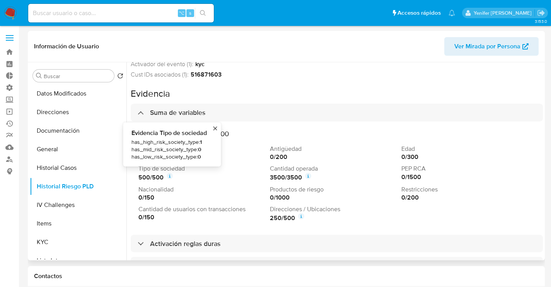
click at [321, 71] on div "Cust IDs asociados (1): 516871603" at bounding box center [337, 74] width 412 height 9
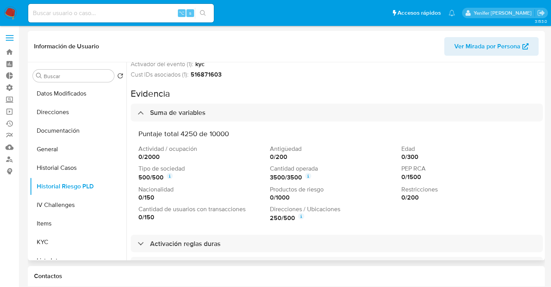
click at [171, 176] on icon at bounding box center [170, 176] width 6 height 6
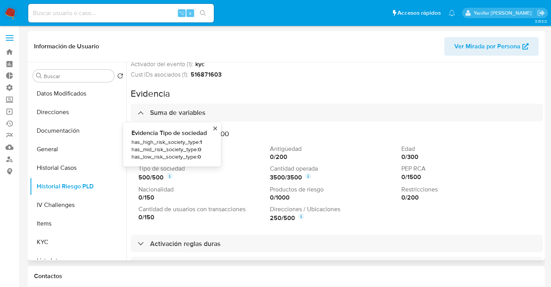
click at [257, 82] on div "Volver Detalle del evento id : s4qNj8Nl9ooDP/V87MIw2aJjxLYOc0UPcwe8J3QSb5zi2zYT…" at bounding box center [337, 170] width 412 height 217
